Goal: Task Accomplishment & Management: Manage account settings

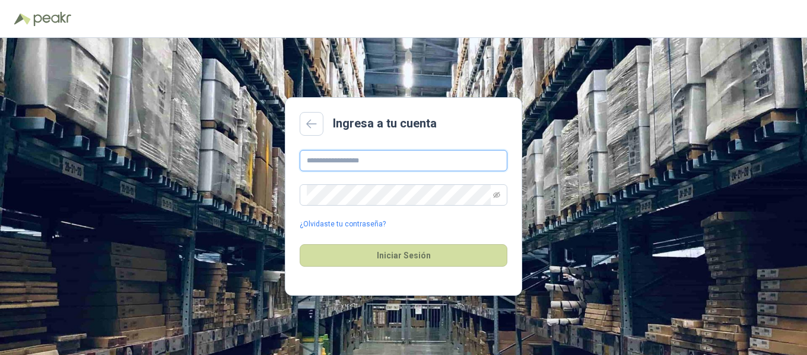
click at [370, 158] on input "text" at bounding box center [404, 160] width 208 height 21
type input "**********"
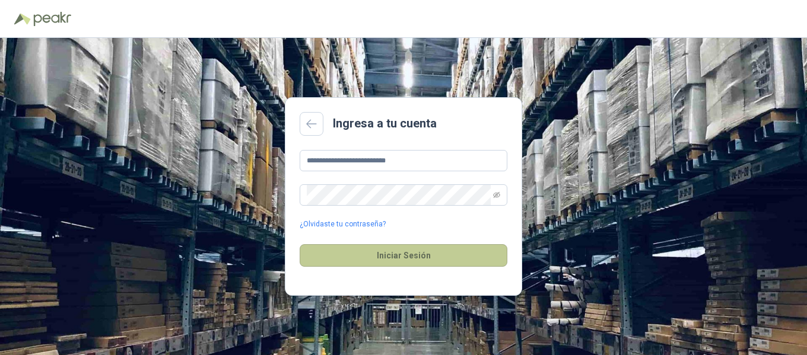
click at [373, 253] on button "Iniciar Sesión" at bounding box center [404, 256] width 208 height 23
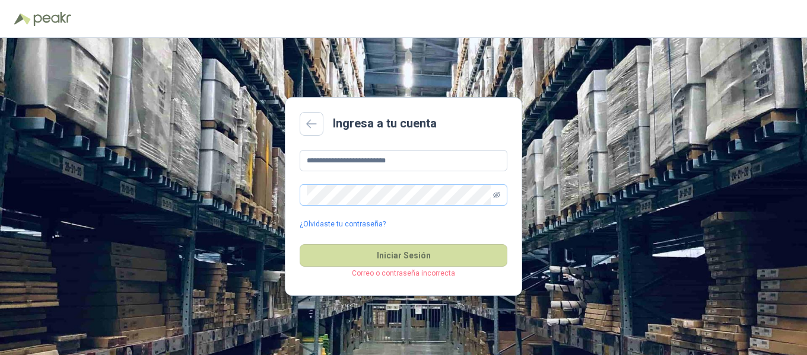
click at [499, 194] on icon "eye-invisible" at bounding box center [496, 195] width 7 height 7
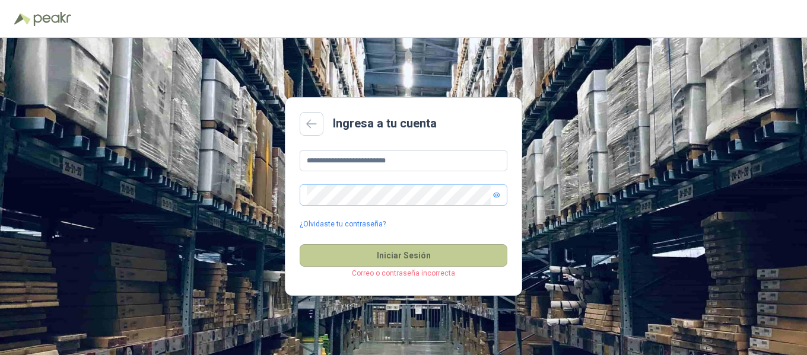
click at [383, 247] on button "Iniciar Sesión" at bounding box center [404, 256] width 208 height 23
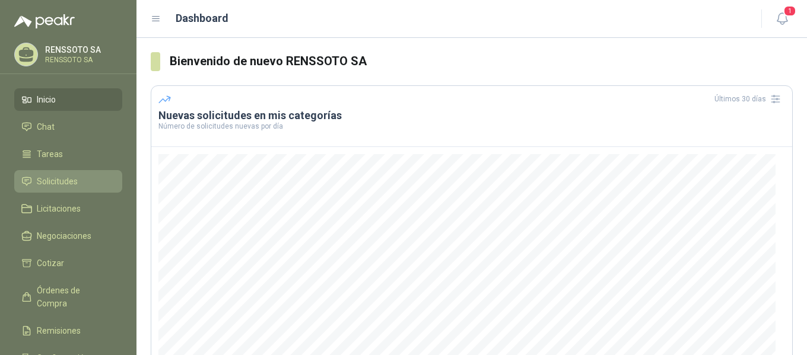
click at [57, 179] on span "Solicitudes" at bounding box center [57, 181] width 41 height 13
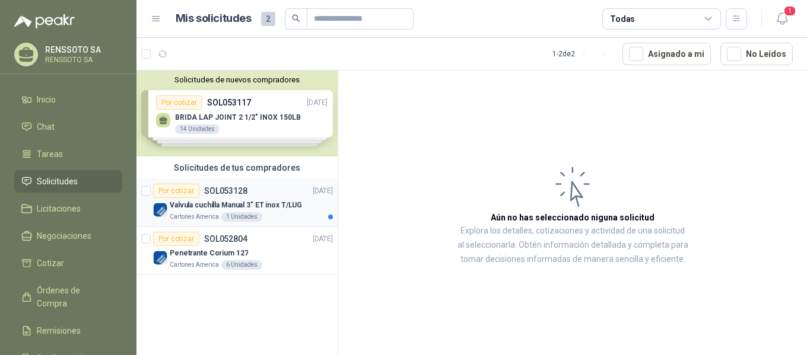
click at [192, 203] on p "Valvula cuchilla Manual 3" ET inox T/LUG" at bounding box center [236, 205] width 132 height 11
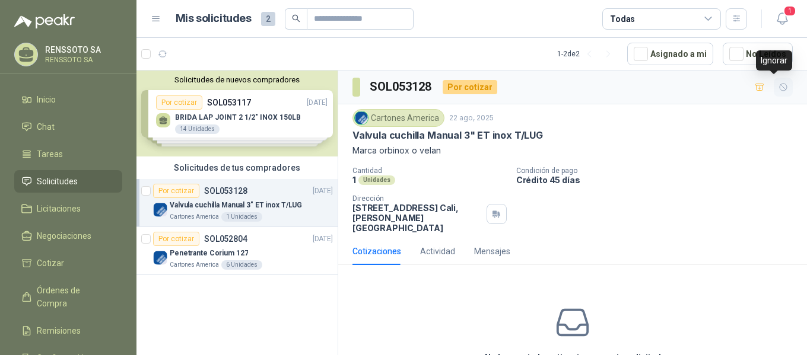
click at [779, 83] on icon "button" at bounding box center [784, 87] width 10 height 10
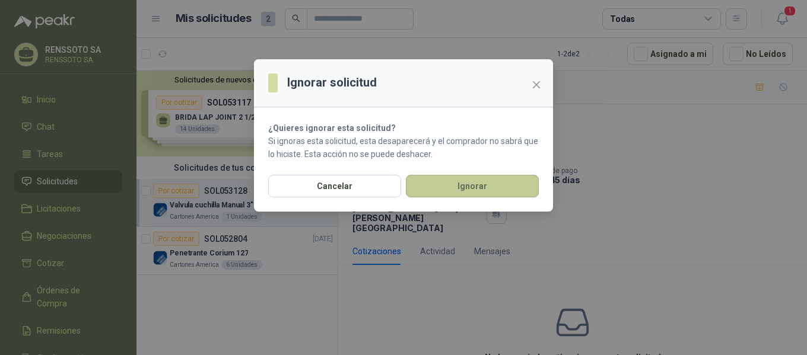
click at [477, 187] on button "Ignorar" at bounding box center [472, 186] width 133 height 23
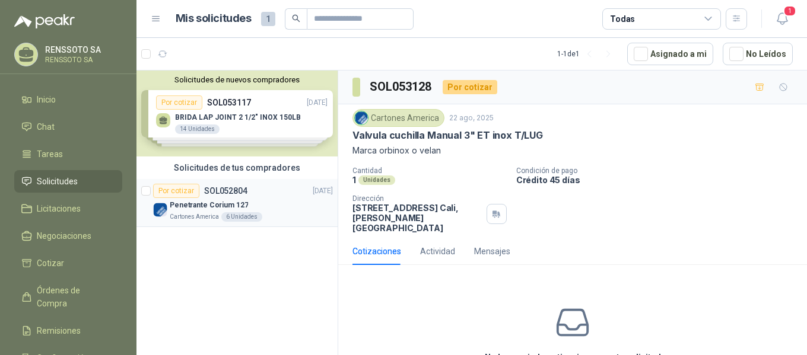
click at [205, 196] on div "Por cotizar SOL052804" at bounding box center [200, 191] width 94 height 14
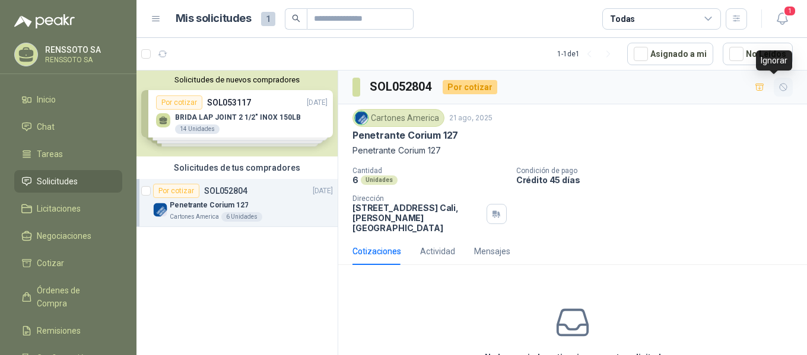
click at [779, 86] on icon "button" at bounding box center [784, 87] width 10 height 10
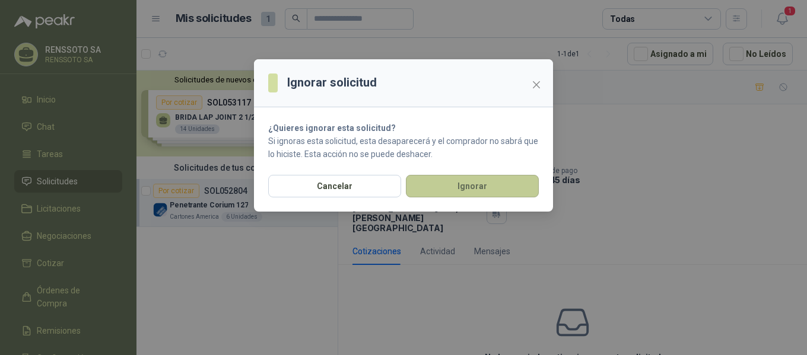
click at [445, 183] on button "Ignorar" at bounding box center [472, 186] width 133 height 23
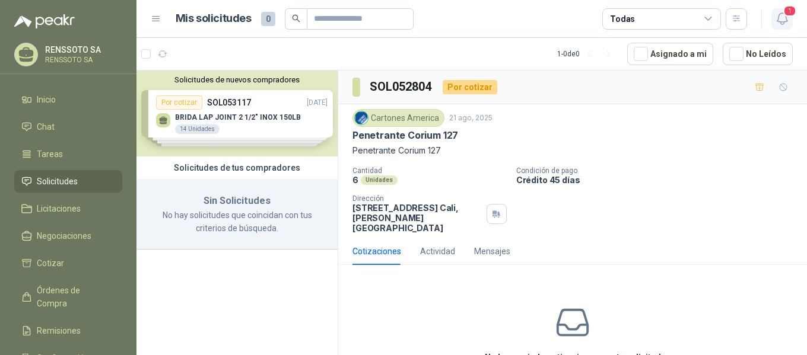
click at [792, 18] on button "1" at bounding box center [782, 18] width 21 height 21
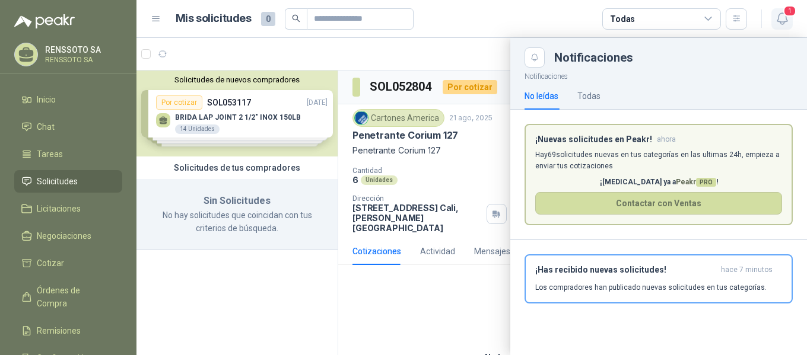
click at [791, 18] on button "1" at bounding box center [782, 18] width 21 height 21
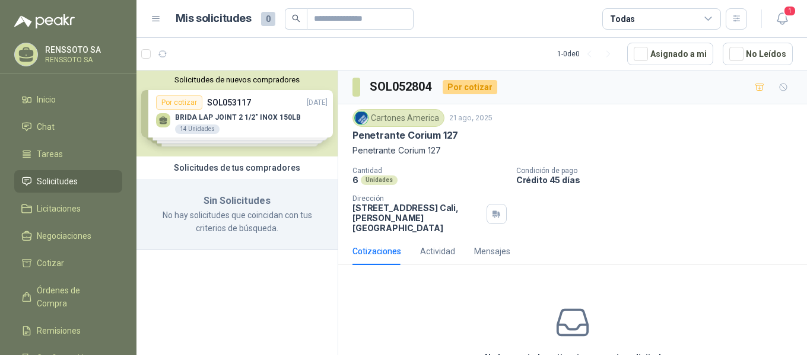
click at [75, 54] on p "RENSSOTO SA" at bounding box center [82, 50] width 74 height 8
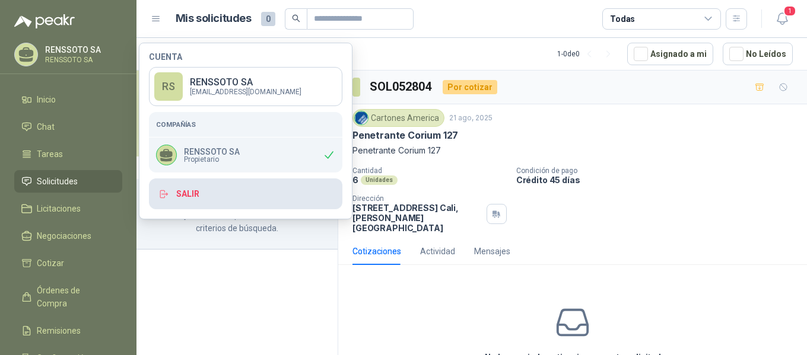
click at [189, 196] on button "Salir" at bounding box center [245, 194] width 193 height 31
